Goal: Task Accomplishment & Management: Complete application form

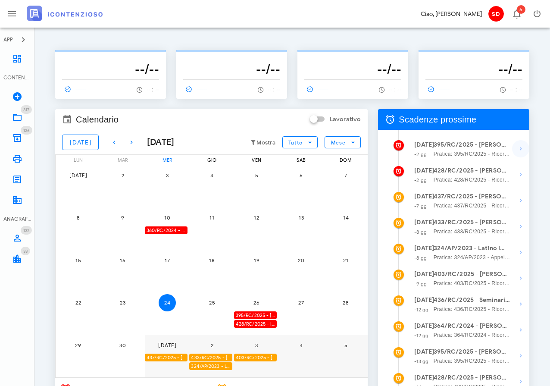
click at [519, 148] on icon "button" at bounding box center [521, 149] width 10 height 10
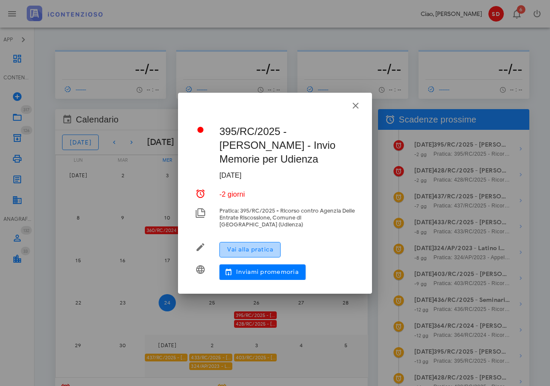
click at [260, 250] on span "Vai alla pratica" at bounding box center [250, 249] width 47 height 7
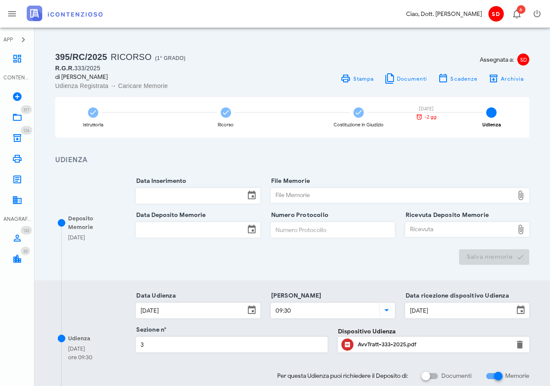
click at [192, 194] on input "Data Inserimento" at bounding box center [190, 195] width 108 height 15
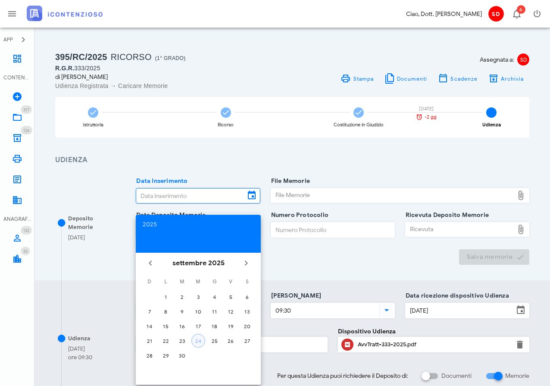
click at [201, 339] on div "24" at bounding box center [198, 341] width 13 height 6
type input "24/09/2025"
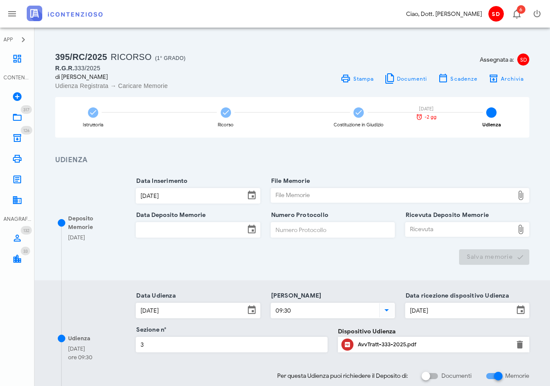
click at [328, 195] on div "File Memorie" at bounding box center [392, 195] width 243 height 14
type input "C:\fakepath\Memorie Illustrative.docx"
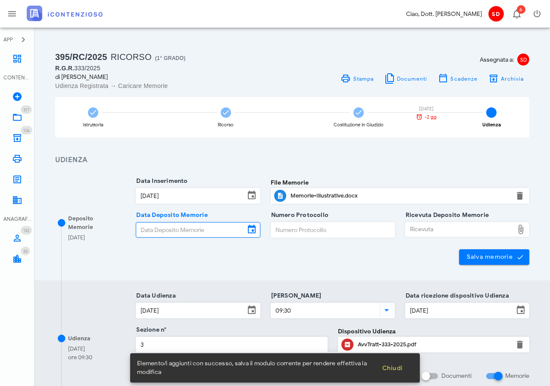
click at [189, 225] on input "Data Deposito Memorie" at bounding box center [190, 229] width 108 height 15
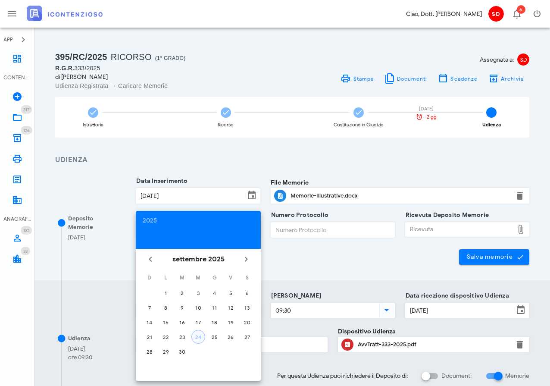
click at [202, 335] on div "24" at bounding box center [198, 337] width 13 height 6
type input "24/09/2025"
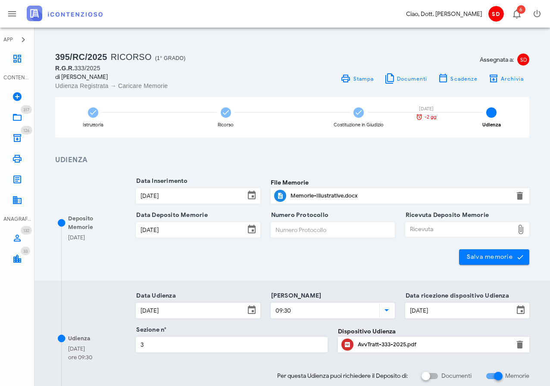
click at [424, 227] on div "Ricevuta" at bounding box center [460, 229] width 108 height 14
type input "C:\fakepath\NIR_D-3682888-2025.pdf"
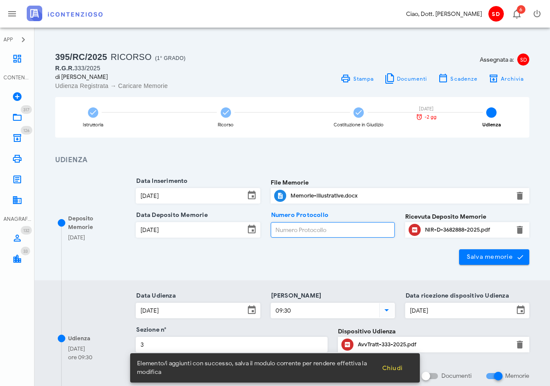
click at [289, 230] on input "Numero Protocollo" at bounding box center [332, 229] width 123 height 15
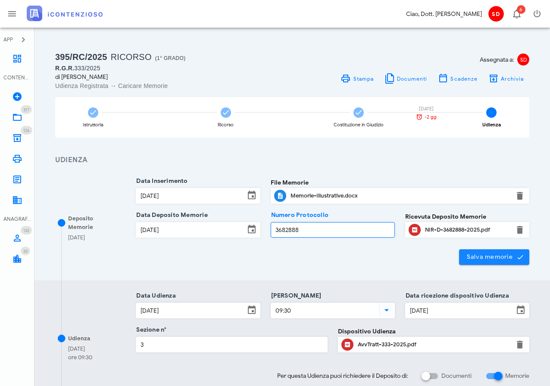
type input "3682888"
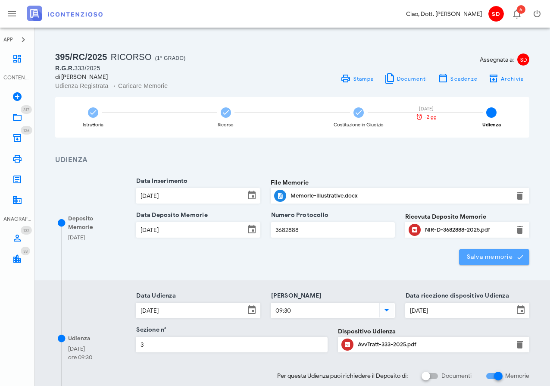
click at [489, 256] on span "Salva memorie" at bounding box center [494, 257] width 56 height 8
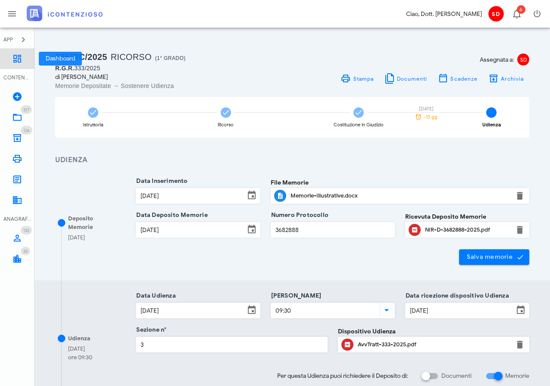
click at [15, 58] on icon at bounding box center [17, 58] width 10 height 10
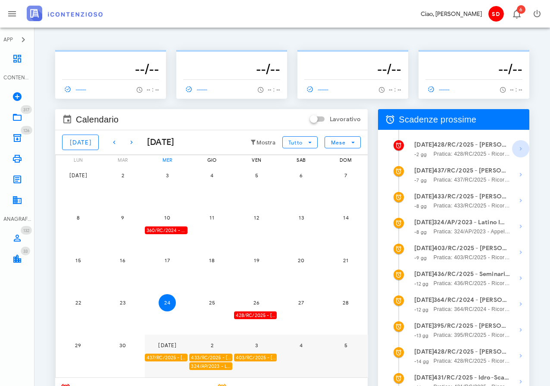
click at [519, 147] on icon "button" at bounding box center [521, 149] width 10 height 10
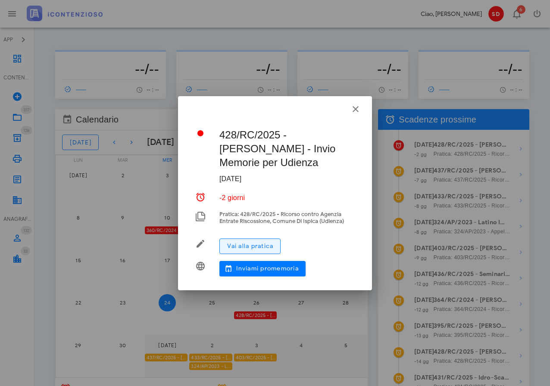
click at [260, 247] on span "Vai alla pratica" at bounding box center [250, 245] width 47 height 7
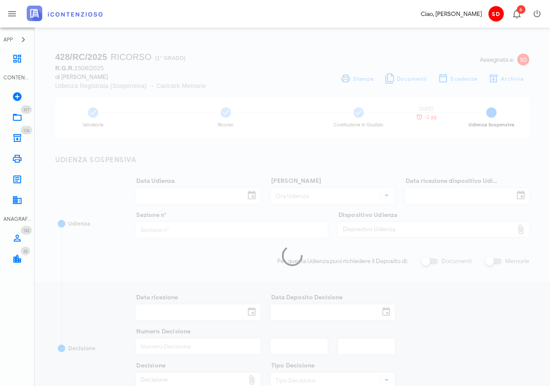
type input "08/10/2025"
type input "09:00"
type input "03/09/2025"
type input "3"
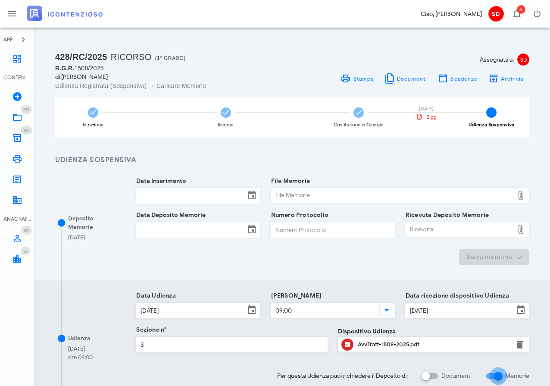
click at [491, 374] on div at bounding box center [498, 376] width 15 height 15
checkbox input "false"
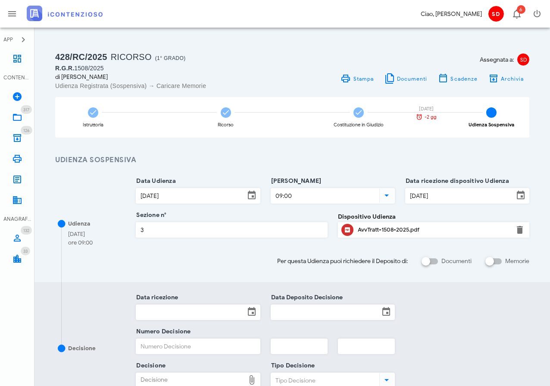
click at [367, 229] on div "AvvTratt-1508-2025.pdf" at bounding box center [434, 229] width 152 height 7
click at [16, 57] on icon at bounding box center [17, 58] width 10 height 10
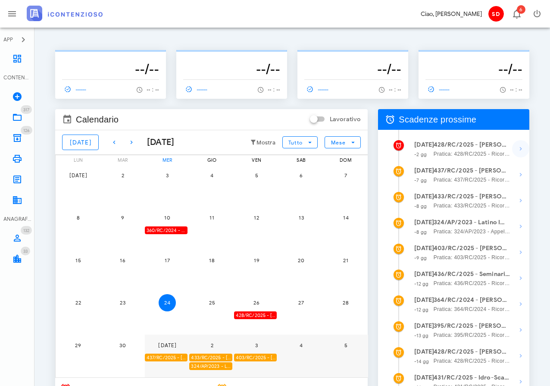
click at [518, 146] on icon "button" at bounding box center [521, 149] width 10 height 10
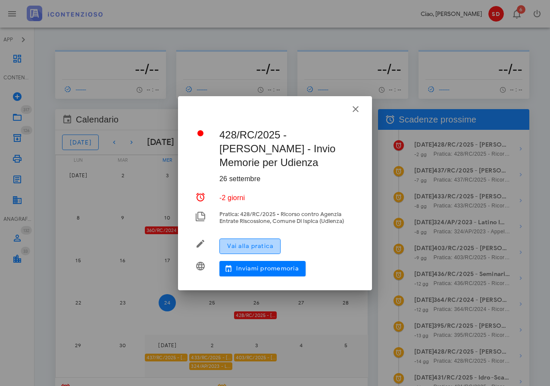
click at [259, 244] on span "Vai alla pratica" at bounding box center [250, 245] width 47 height 7
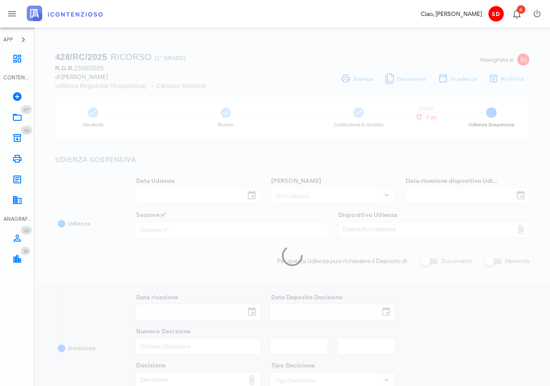
type input "[DATE]"
type input "09:00"
type input "03/09/2025"
type input "3"
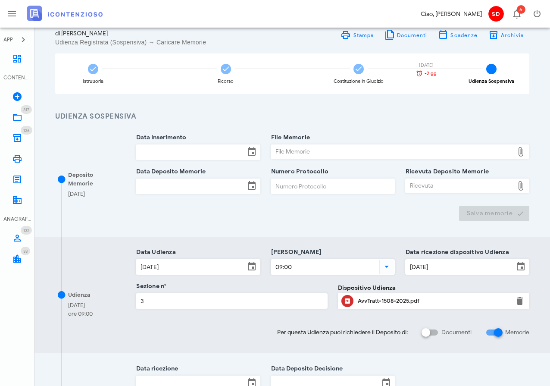
scroll to position [46, 0]
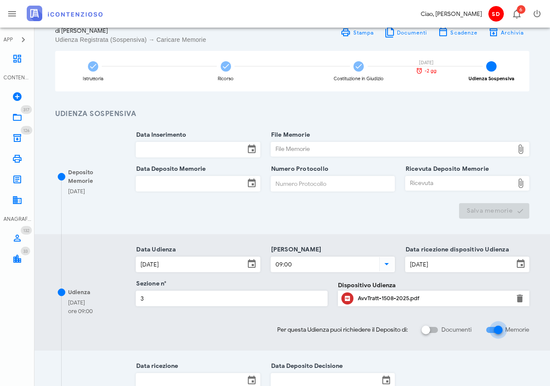
click at [489, 329] on input "Memorie" at bounding box center [493, 330] width 16 height 10
checkbox input "true"
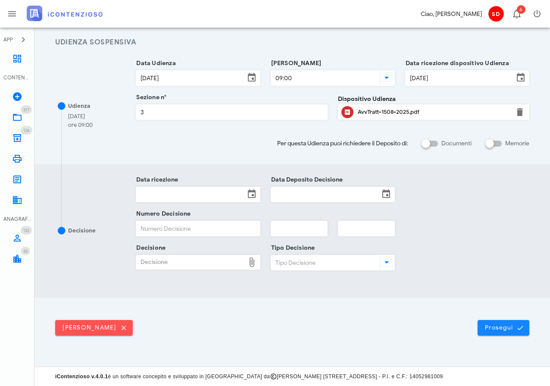
scroll to position [117, 0]
click at [499, 328] on span "Prosegui" at bounding box center [504, 328] width 38 height 8
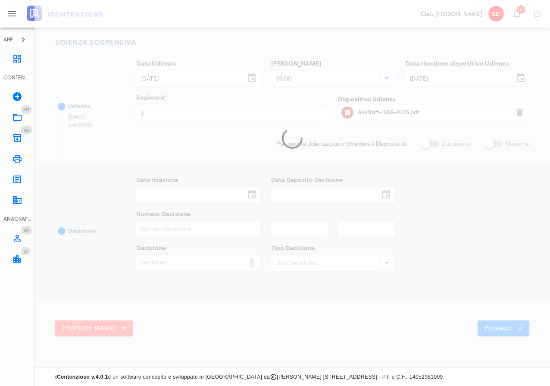
scroll to position [0, 0]
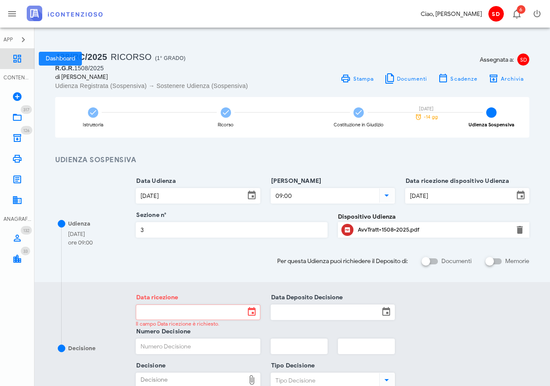
click at [20, 56] on icon at bounding box center [17, 58] width 10 height 10
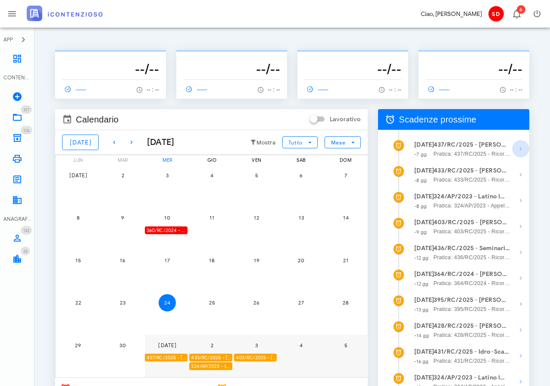
click at [520, 147] on icon "button" at bounding box center [521, 149] width 10 height 10
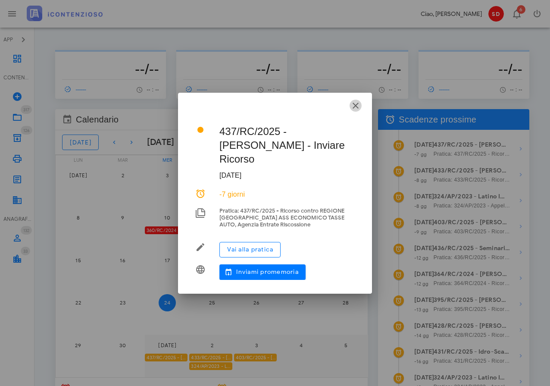
click at [356, 111] on icon "button" at bounding box center [355, 105] width 10 height 10
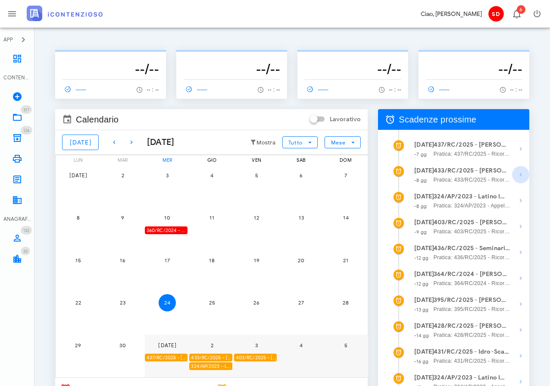
click at [519, 175] on icon "button" at bounding box center [521, 174] width 10 height 10
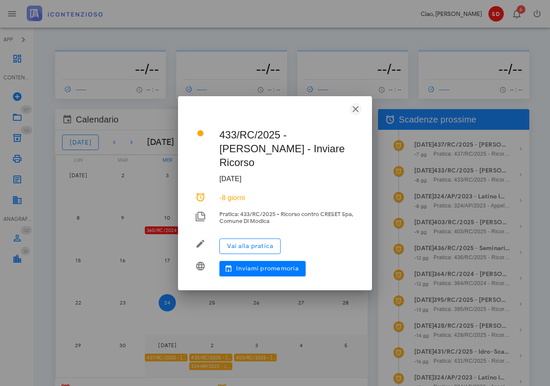
click at [355, 107] on icon "button" at bounding box center [355, 109] width 10 height 10
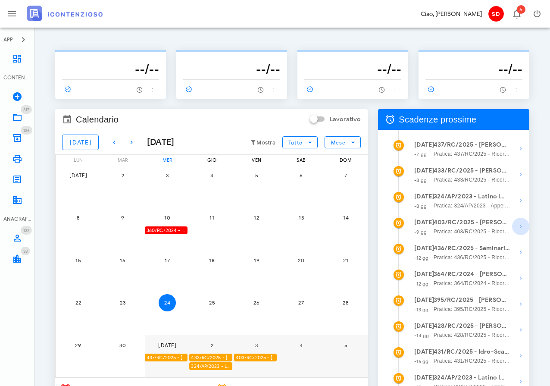
click at [520, 228] on icon "button" at bounding box center [521, 226] width 10 height 10
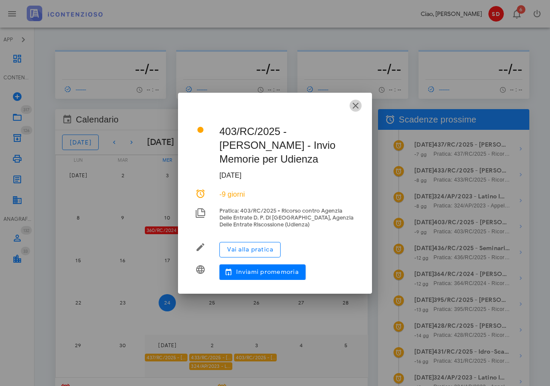
click at [355, 106] on icon "button" at bounding box center [355, 105] width 10 height 10
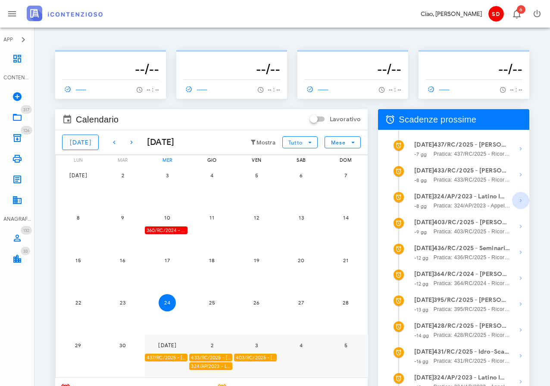
click at [521, 200] on icon "button" at bounding box center [521, 200] width 10 height 10
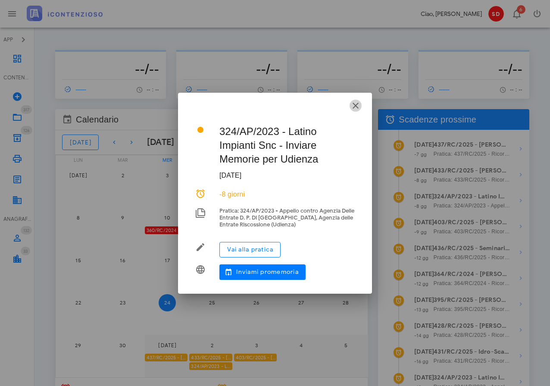
click at [356, 104] on icon "button" at bounding box center [355, 105] width 10 height 10
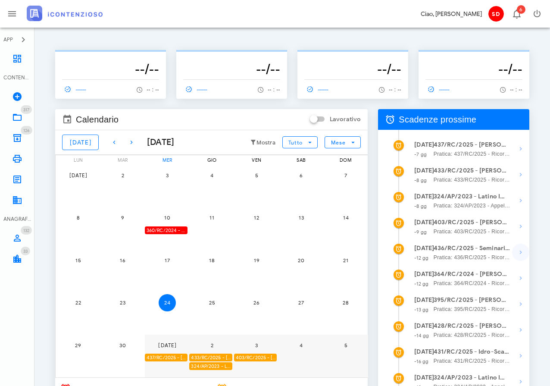
click at [520, 252] on icon "button" at bounding box center [521, 252] width 10 height 10
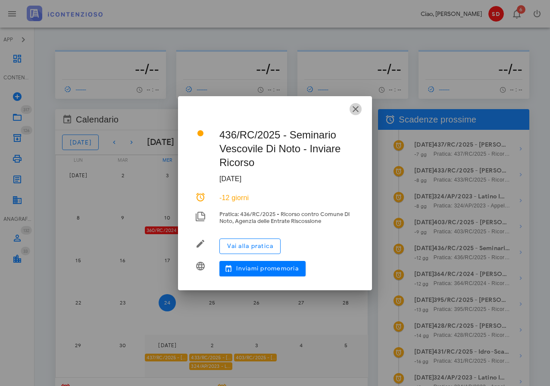
click at [353, 108] on icon "button" at bounding box center [355, 109] width 10 height 10
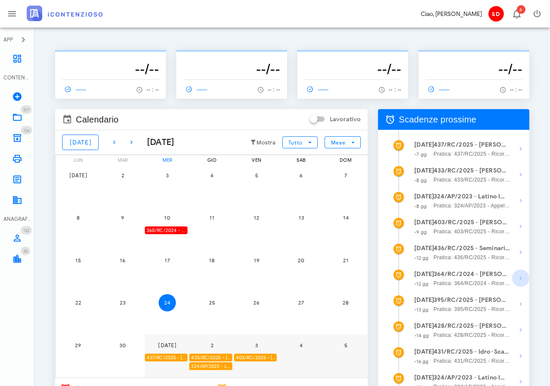
click at [520, 277] on icon "button" at bounding box center [521, 278] width 10 height 10
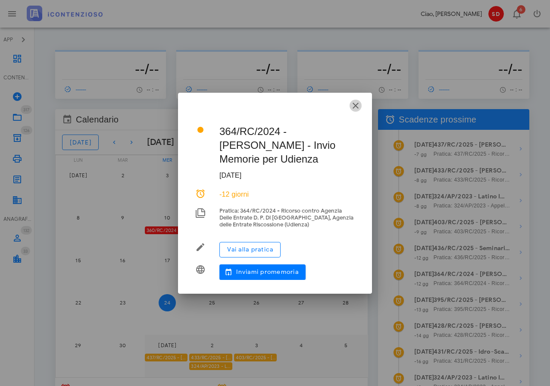
click at [358, 111] on icon "button" at bounding box center [355, 105] width 10 height 10
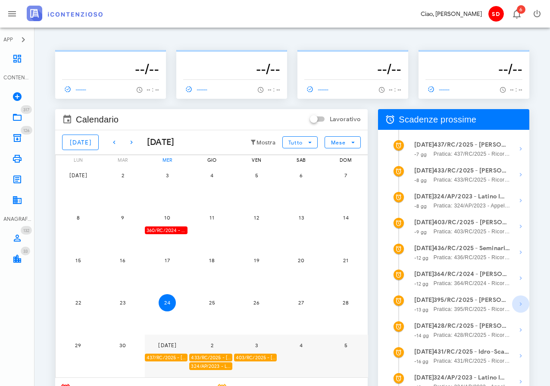
click at [519, 304] on icon "button" at bounding box center [521, 304] width 10 height 10
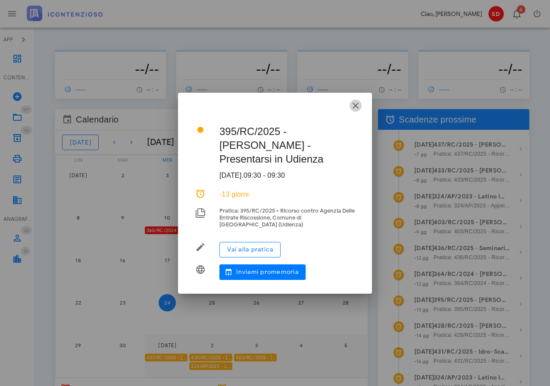
click at [358, 104] on icon "button" at bounding box center [355, 105] width 10 height 10
